Goal: Information Seeking & Learning: Learn about a topic

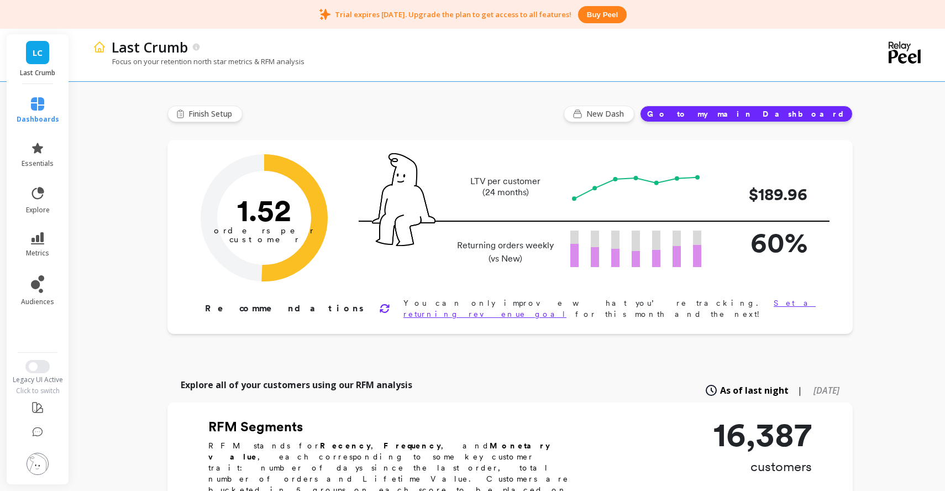
click at [35, 107] on icon at bounding box center [37, 103] width 13 height 13
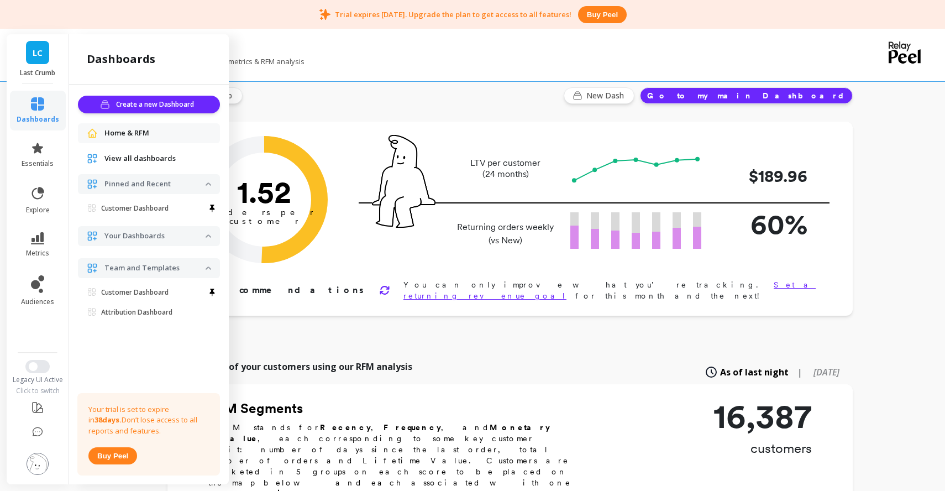
scroll to position [23, 0]
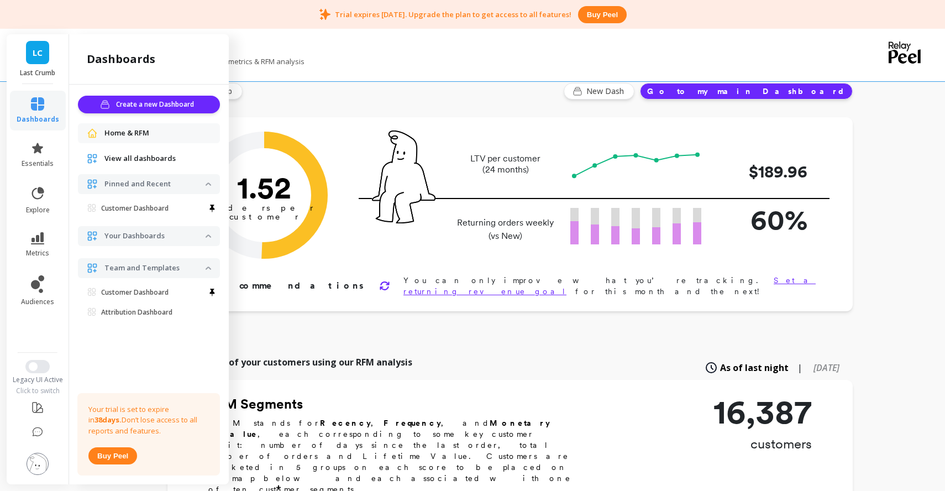
click at [144, 237] on p "Your Dashboards" at bounding box center [154, 235] width 101 height 11
click at [163, 162] on span "View all dashboards" at bounding box center [139, 158] width 71 height 11
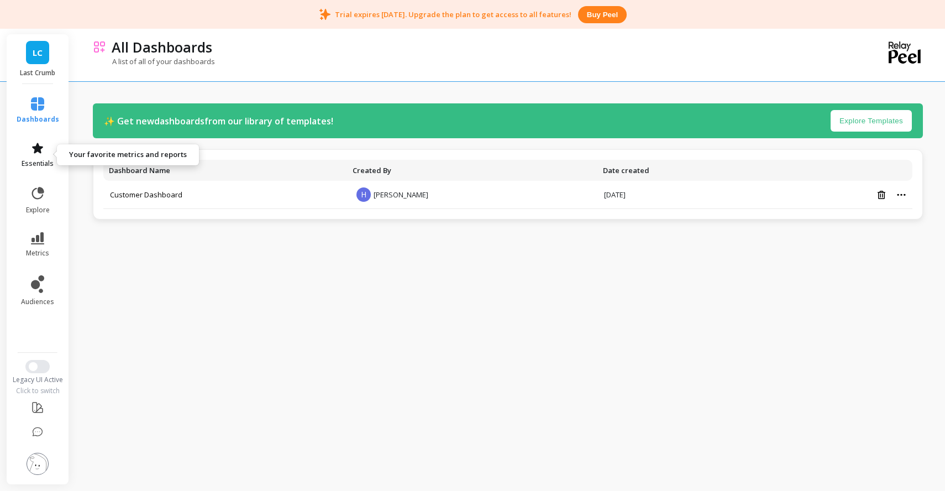
click at [36, 157] on link "essentials" at bounding box center [38, 154] width 43 height 27
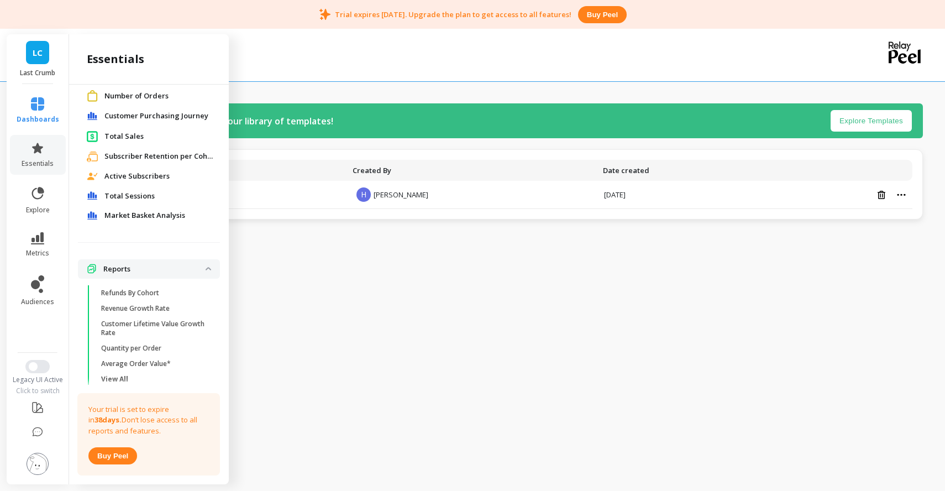
scroll to position [188, 0]
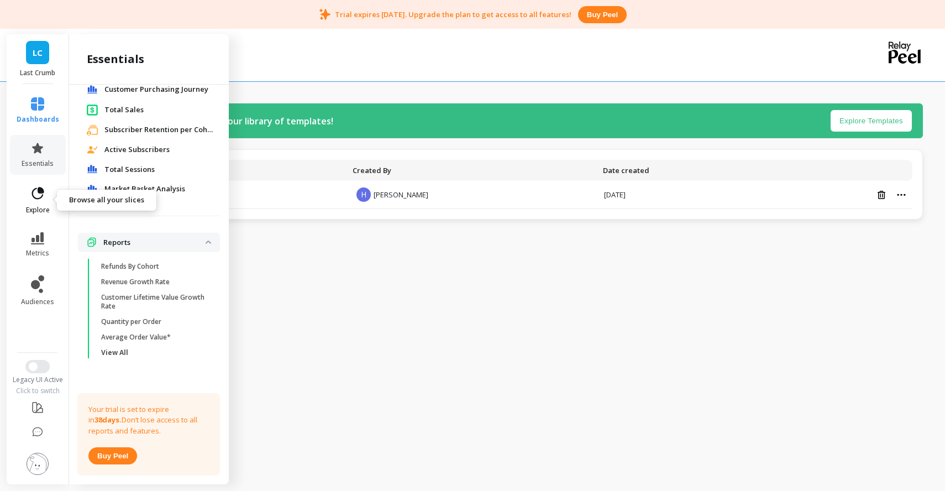
click at [19, 208] on link "explore" at bounding box center [38, 200] width 43 height 29
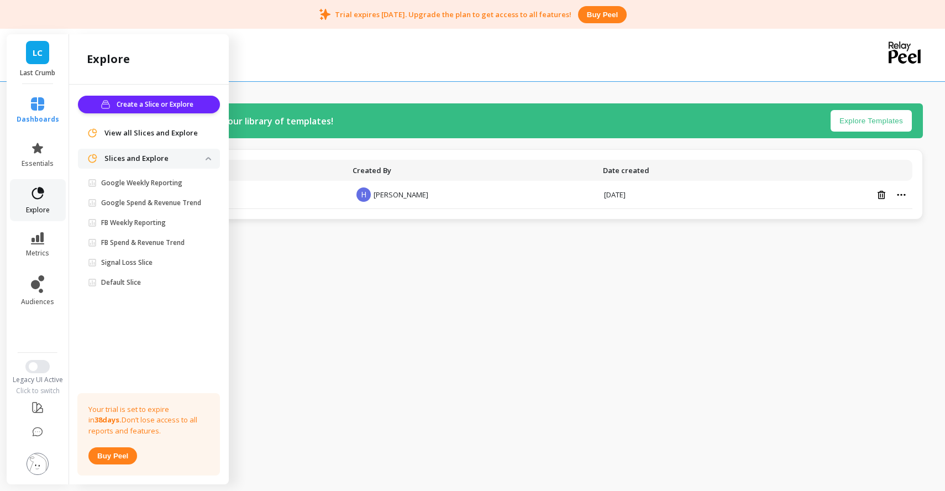
scroll to position [0, 0]
click at [31, 235] on icon at bounding box center [37, 238] width 13 height 12
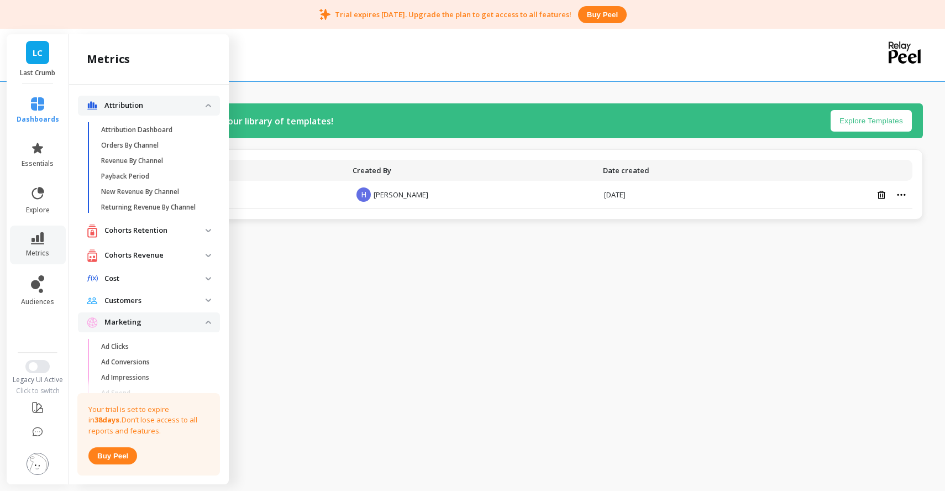
click at [139, 304] on p "Customers" at bounding box center [154, 300] width 101 height 11
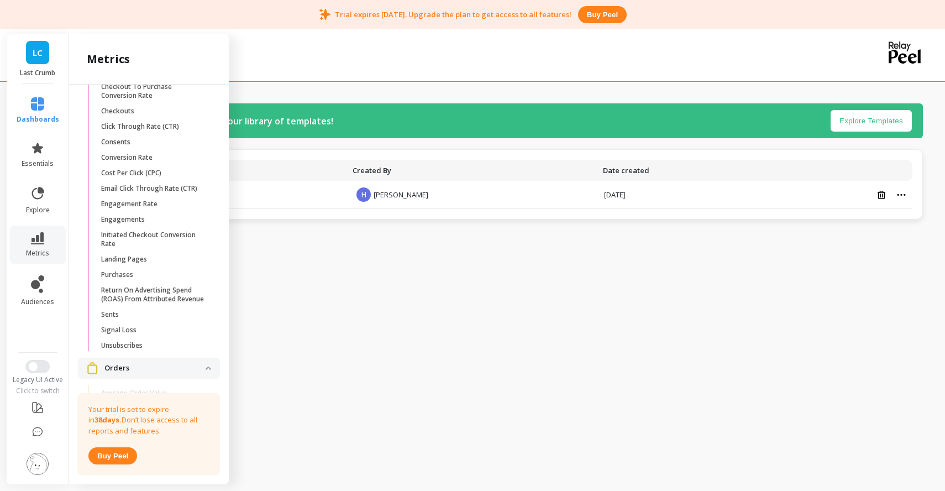
scroll to position [868, 0]
click at [136, 275] on span "Purchases" at bounding box center [154, 276] width 106 height 9
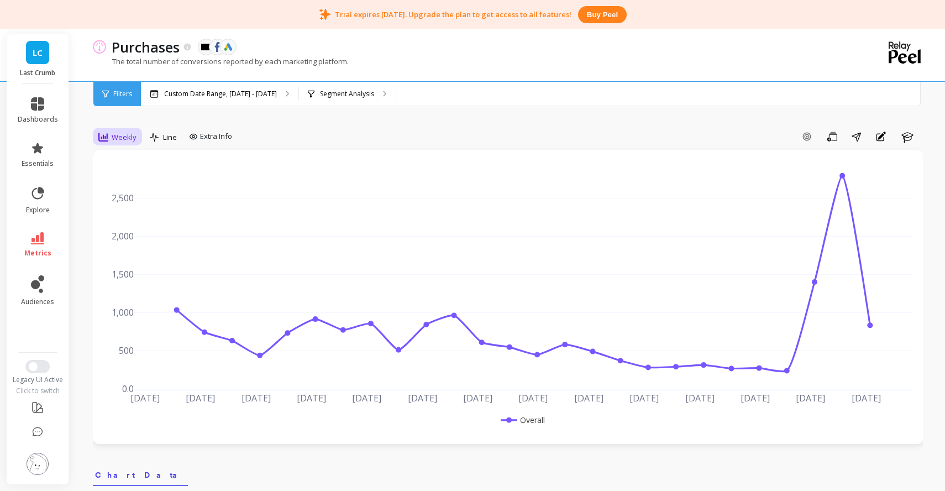
click at [137, 139] on div "Weekly" at bounding box center [117, 137] width 45 height 19
click at [357, 93] on p "Segment Analysis" at bounding box center [347, 94] width 54 height 9
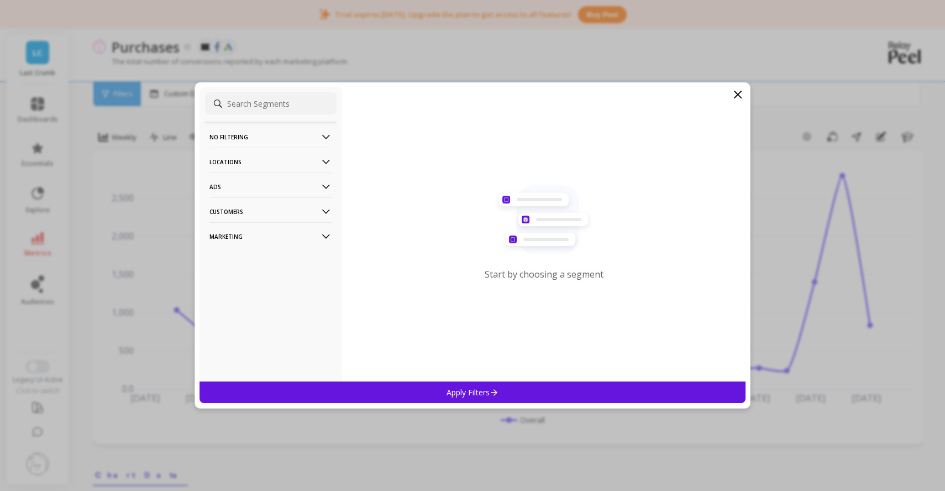
click at [278, 132] on p "No filtering" at bounding box center [270, 137] width 123 height 28
click at [268, 235] on p "Marketing" at bounding box center [270, 236] width 123 height 28
click at [260, 218] on p "Customers" at bounding box center [270, 211] width 123 height 28
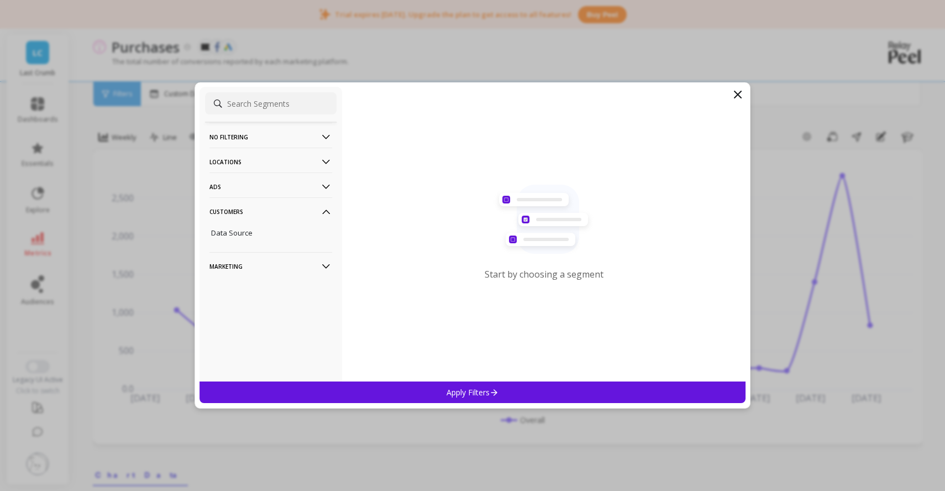
click at [260, 218] on p "Customers" at bounding box center [270, 211] width 123 height 28
click at [257, 194] on p "Ads" at bounding box center [270, 186] width 123 height 28
click at [259, 172] on p "Ads" at bounding box center [270, 186] width 123 height 28
click at [259, 169] on p "Locations" at bounding box center [270, 162] width 123 height 28
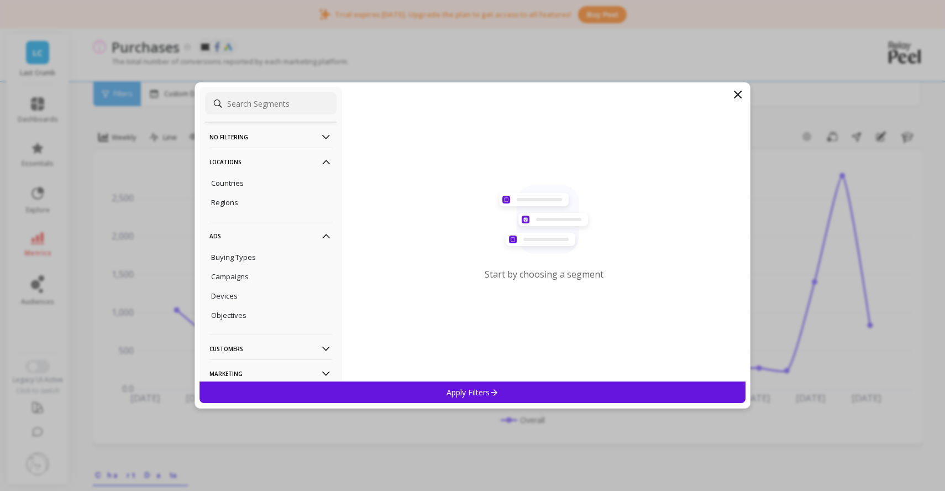
click at [261, 152] on p "Locations" at bounding box center [270, 162] width 123 height 28
click at [740, 92] on icon at bounding box center [737, 94] width 13 height 13
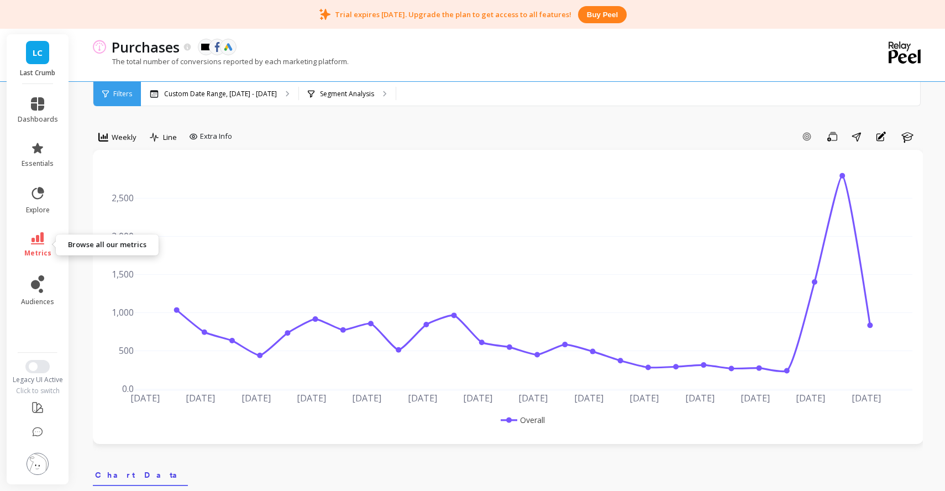
click at [54, 245] on link "metrics" at bounding box center [38, 244] width 40 height 25
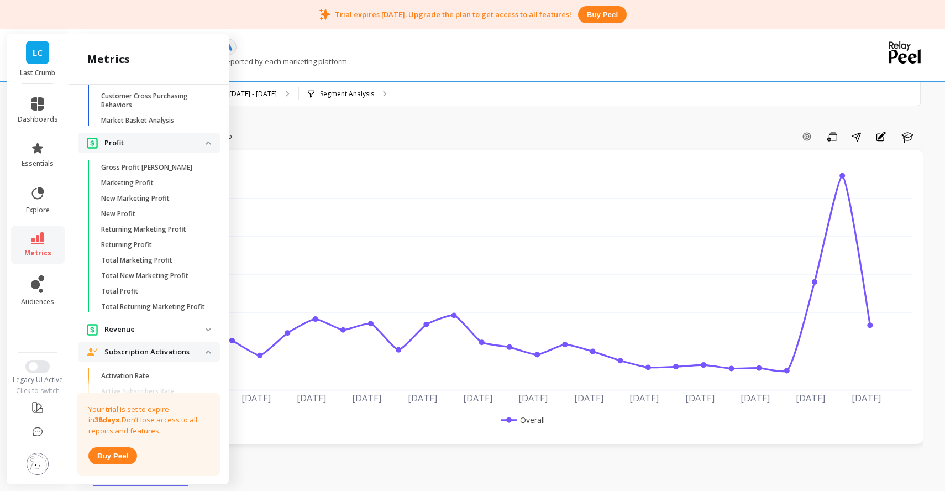
scroll to position [1599, 0]
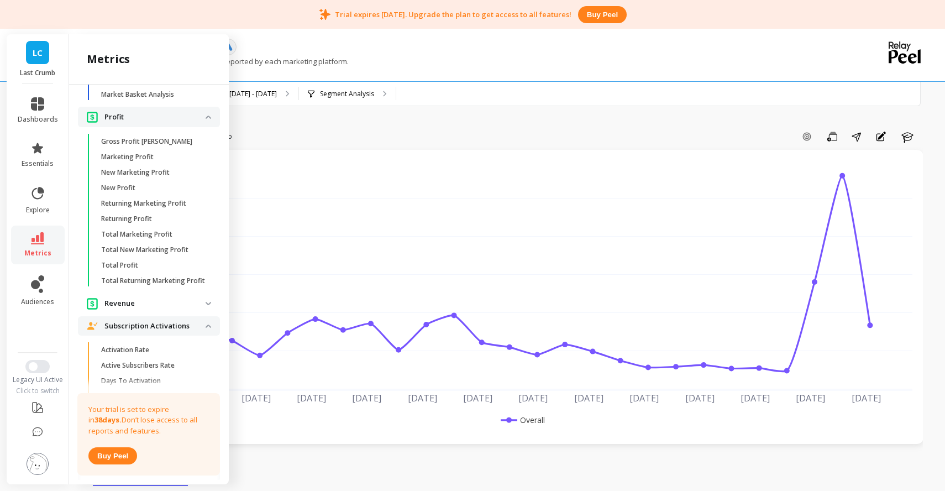
click at [144, 303] on p "Revenue" at bounding box center [154, 303] width 101 height 11
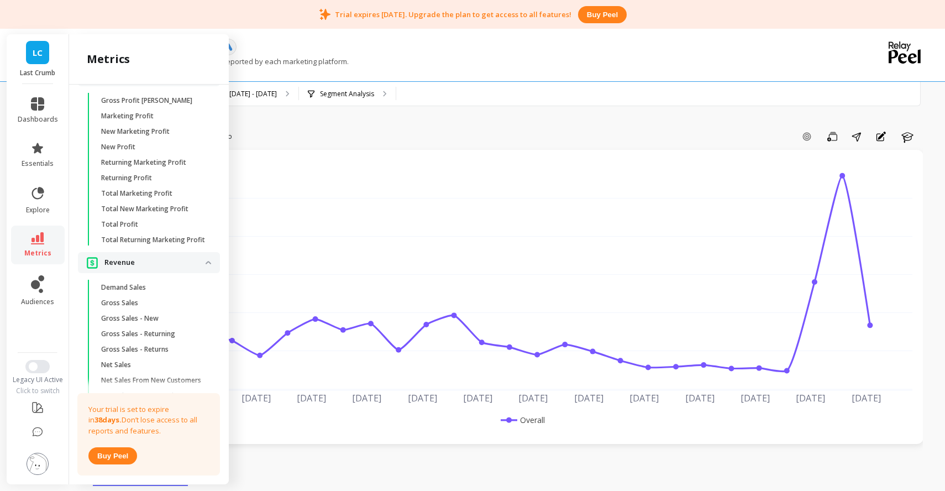
scroll to position [1641, 0]
click at [144, 302] on span "Gross Sales" at bounding box center [154, 301] width 106 height 9
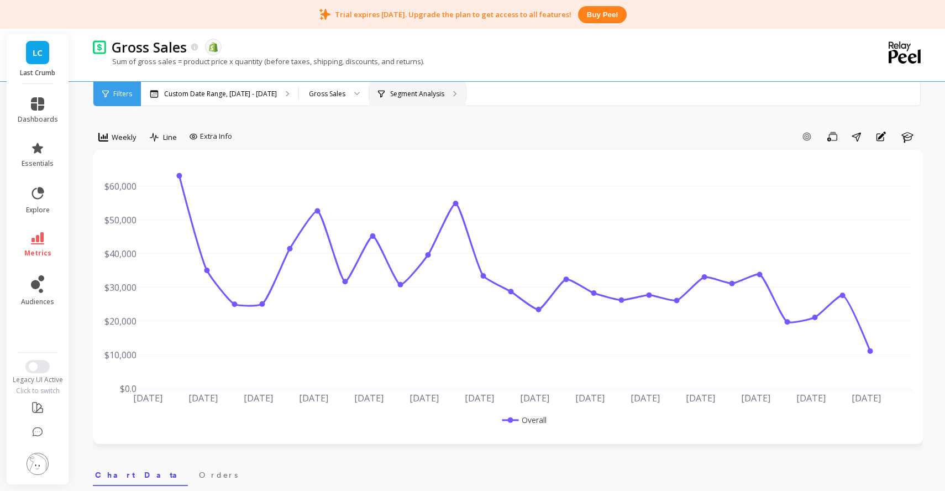
click at [393, 103] on div "Segment Analysis" at bounding box center [417, 94] width 97 height 24
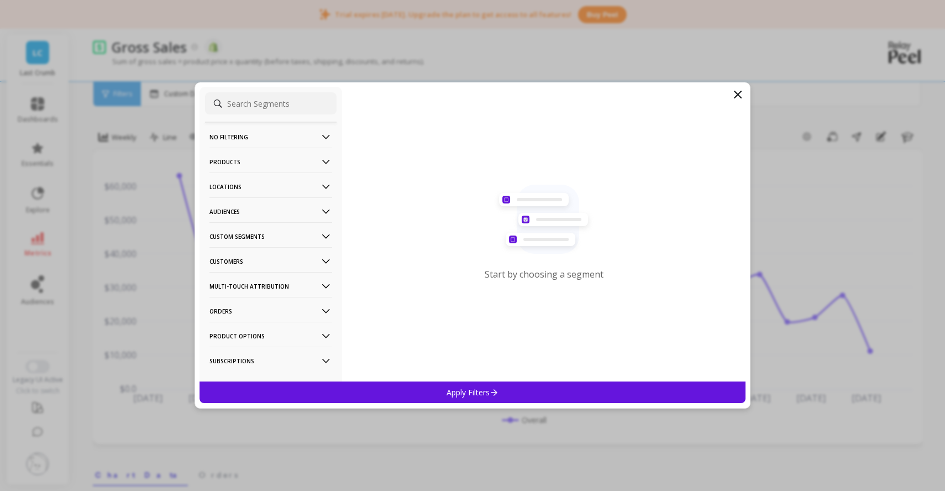
click at [253, 105] on input at bounding box center [271, 103] width 132 height 22
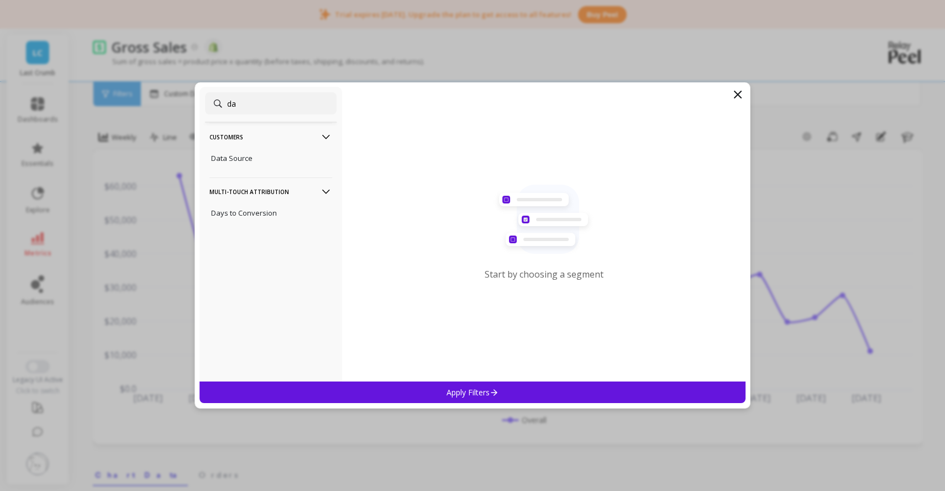
type input "d"
type input "\"
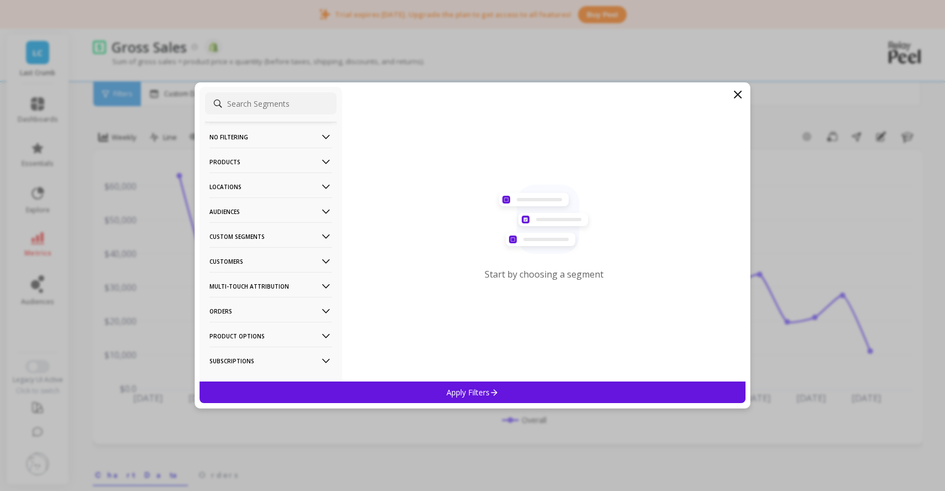
click at [733, 92] on icon at bounding box center [737, 94] width 13 height 13
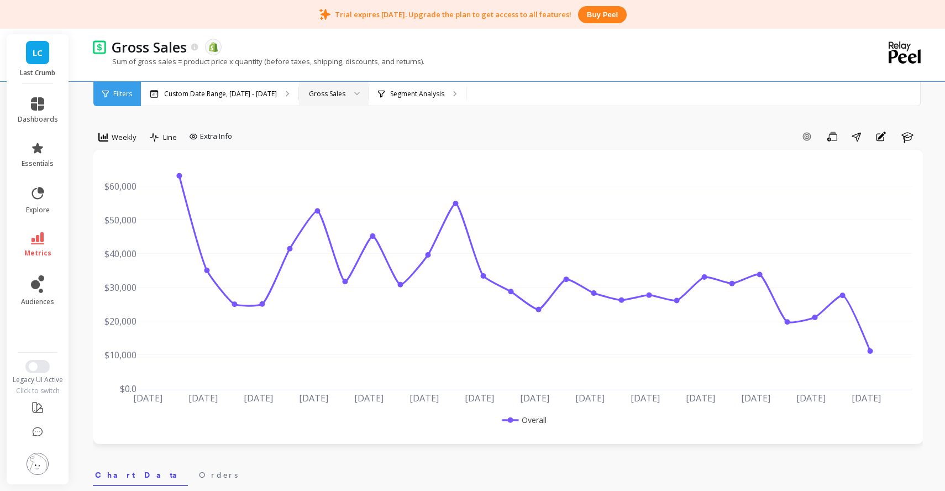
click at [333, 91] on div "Gross Sales" at bounding box center [327, 93] width 36 height 10
click at [115, 102] on div "Filters" at bounding box center [117, 94] width 48 height 24
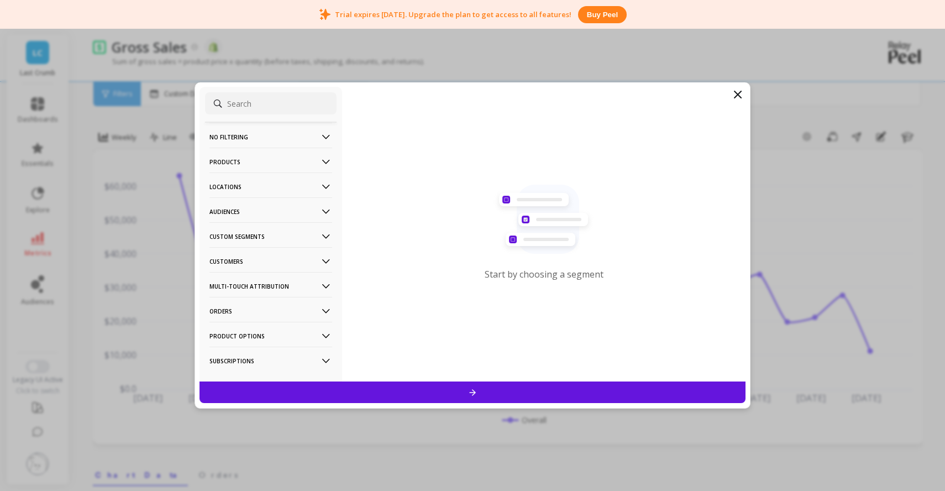
click at [286, 236] on p "Custom Segments" at bounding box center [270, 236] width 123 height 28
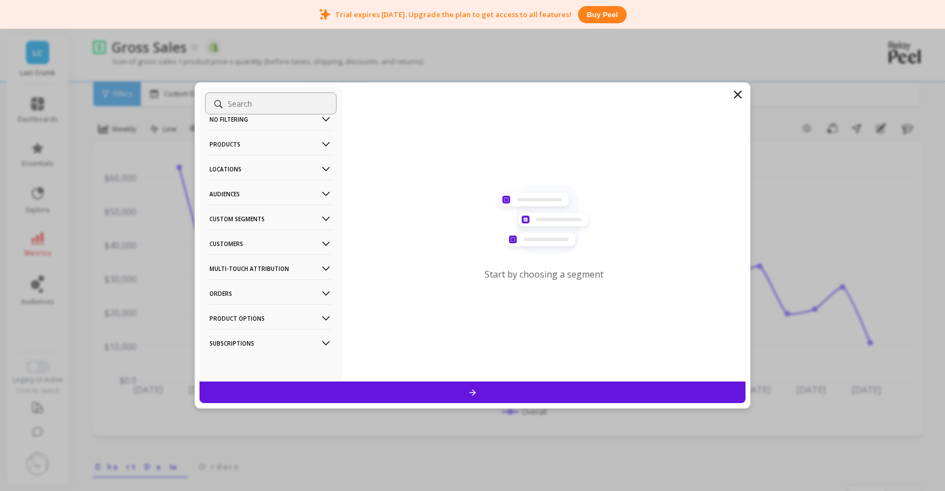
scroll to position [10, 0]
click at [276, 286] on p "Orders" at bounding box center [270, 293] width 123 height 28
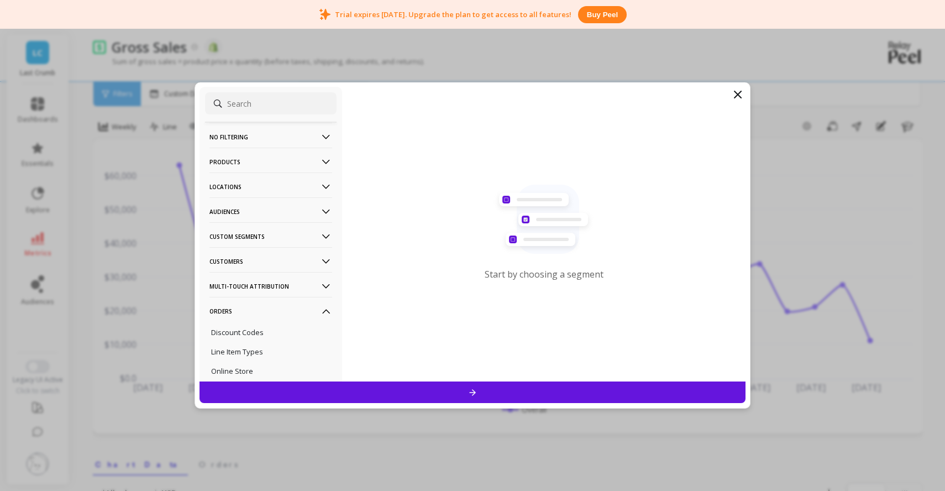
click at [282, 207] on p "Audiences" at bounding box center [270, 211] width 123 height 28
click at [286, 170] on p "Products" at bounding box center [270, 162] width 123 height 28
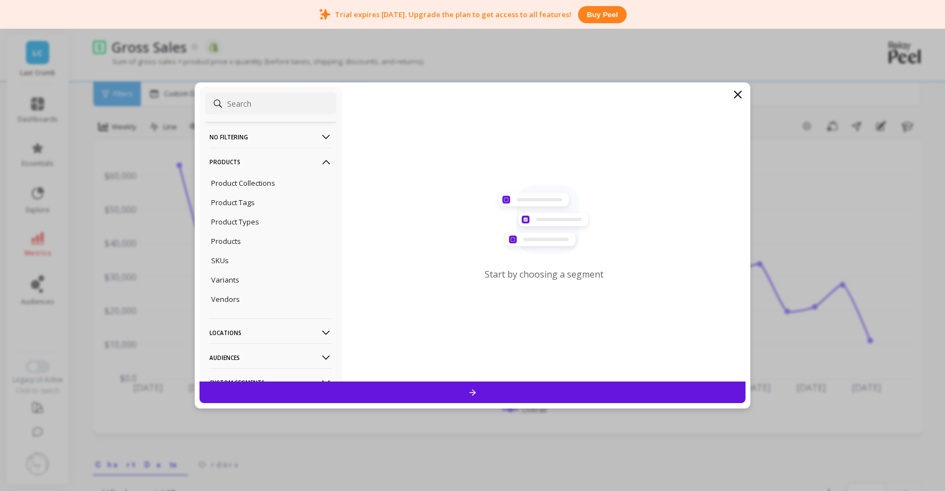
click at [285, 166] on p "Products" at bounding box center [270, 162] width 123 height 28
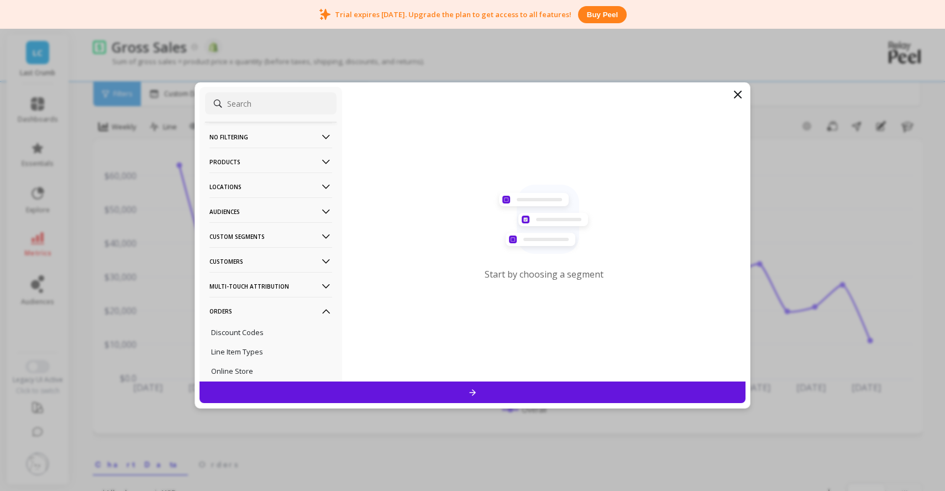
click at [272, 112] on input at bounding box center [271, 103] width 132 height 22
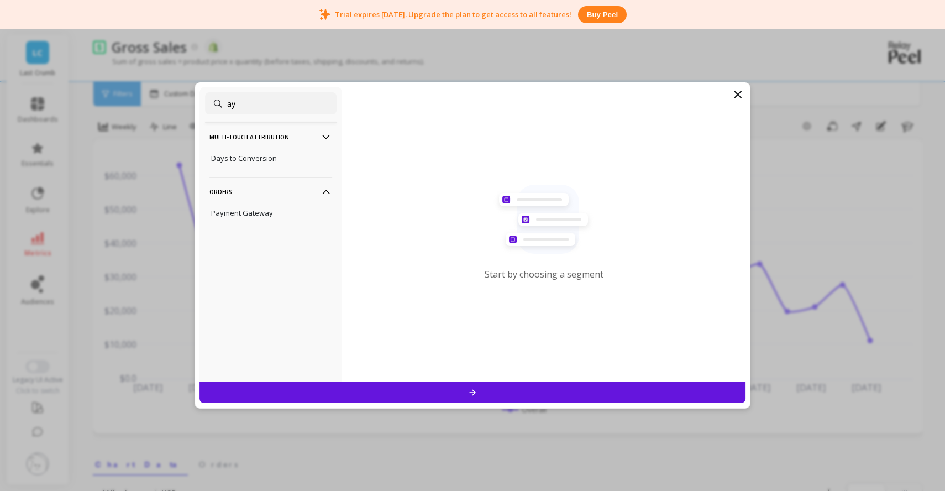
type input "a"
type input "day"
click at [272, 150] on div "Days to Conversion" at bounding box center [271, 158] width 132 height 18
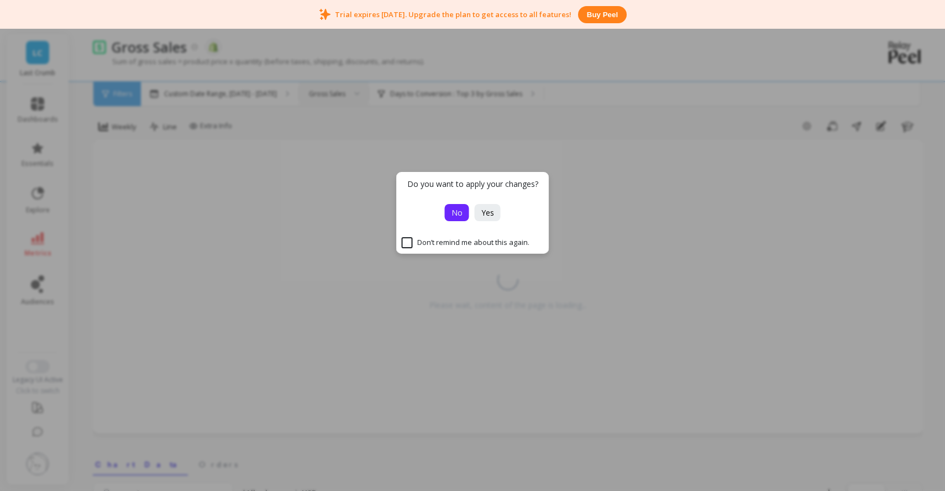
click at [466, 214] on button "No" at bounding box center [457, 212] width 24 height 17
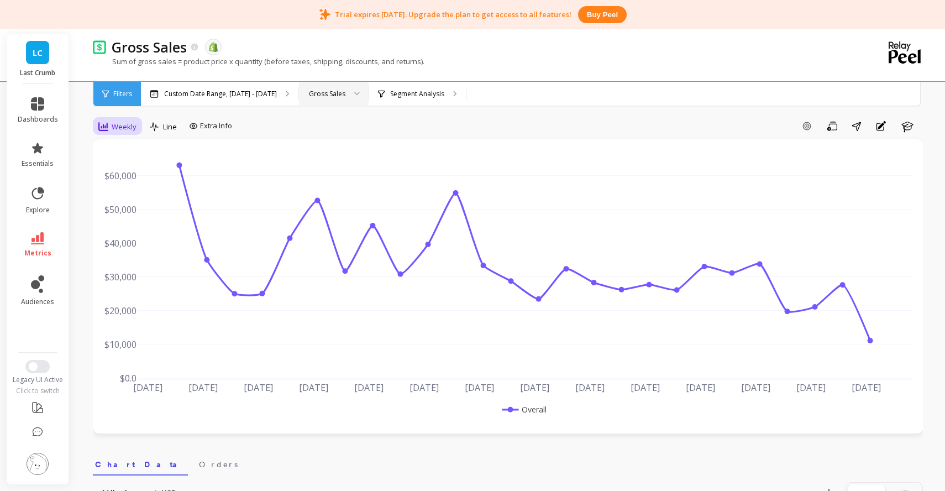
click at [126, 128] on span "Weekly" at bounding box center [124, 127] width 25 height 10
click at [117, 164] on div "Daily" at bounding box center [134, 172] width 76 height 19
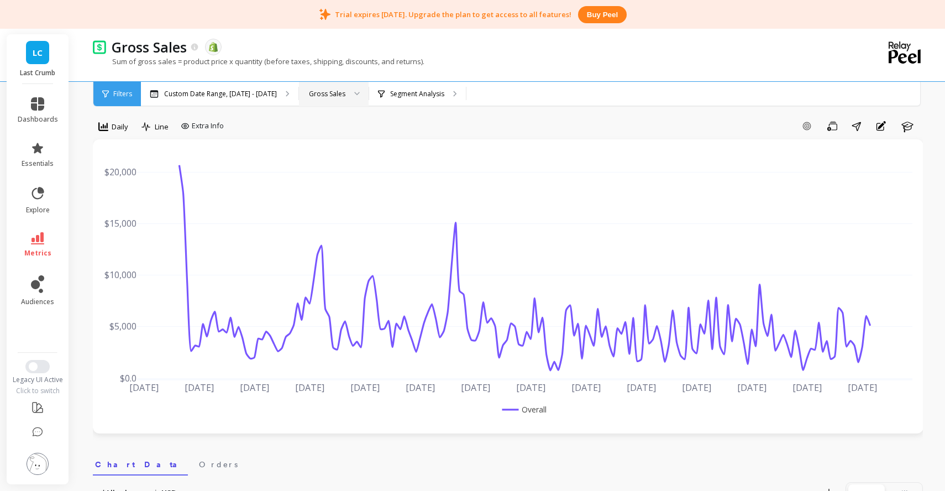
scroll to position [23, 0]
